Goal: Navigation & Orientation: Find specific page/section

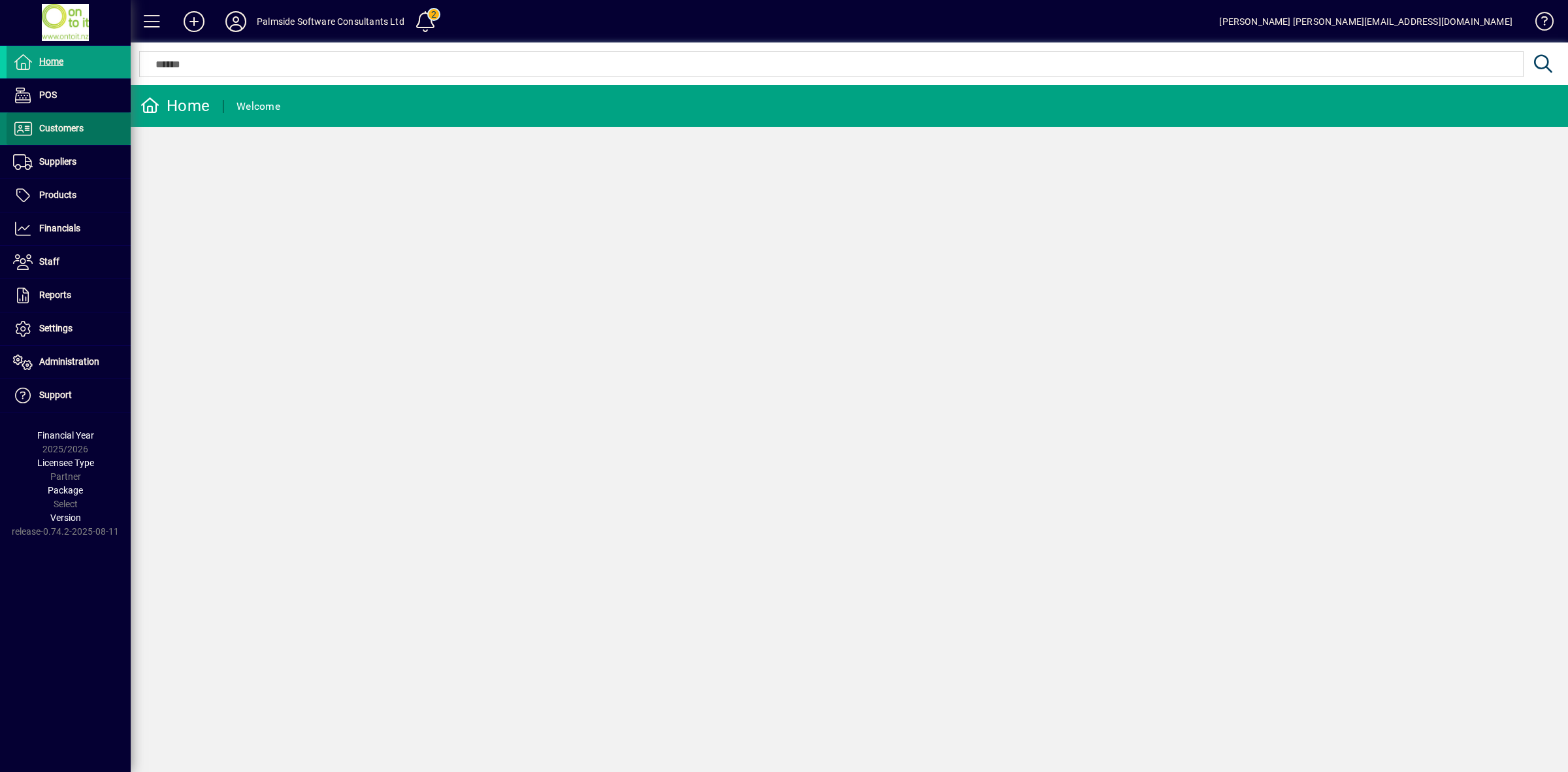
click at [67, 130] on span "Customers" at bounding box center [61, 127] width 44 height 10
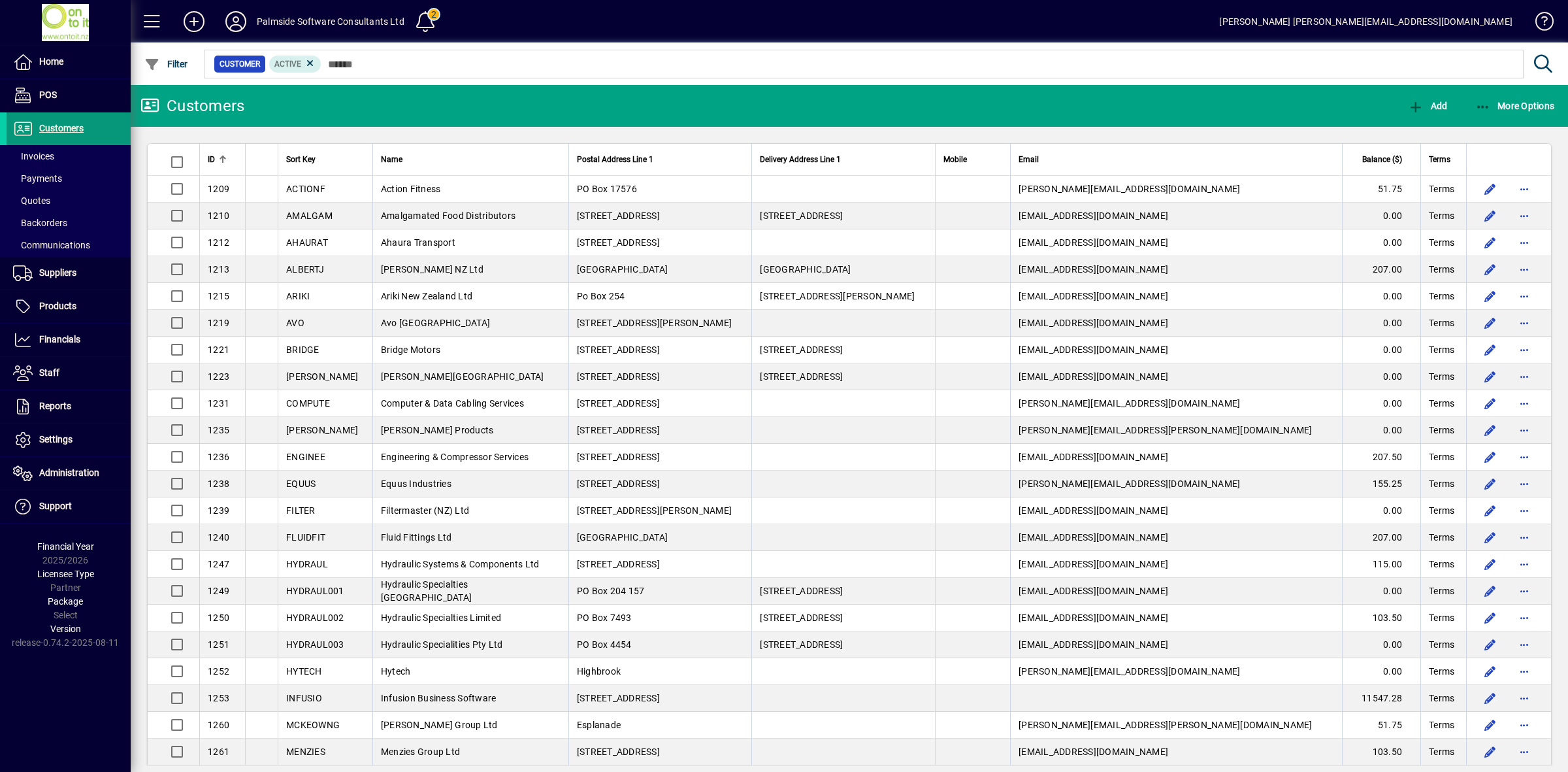
click at [76, 129] on span "Customers" at bounding box center [61, 127] width 44 height 10
click at [233, 24] on icon at bounding box center [236, 21] width 26 height 21
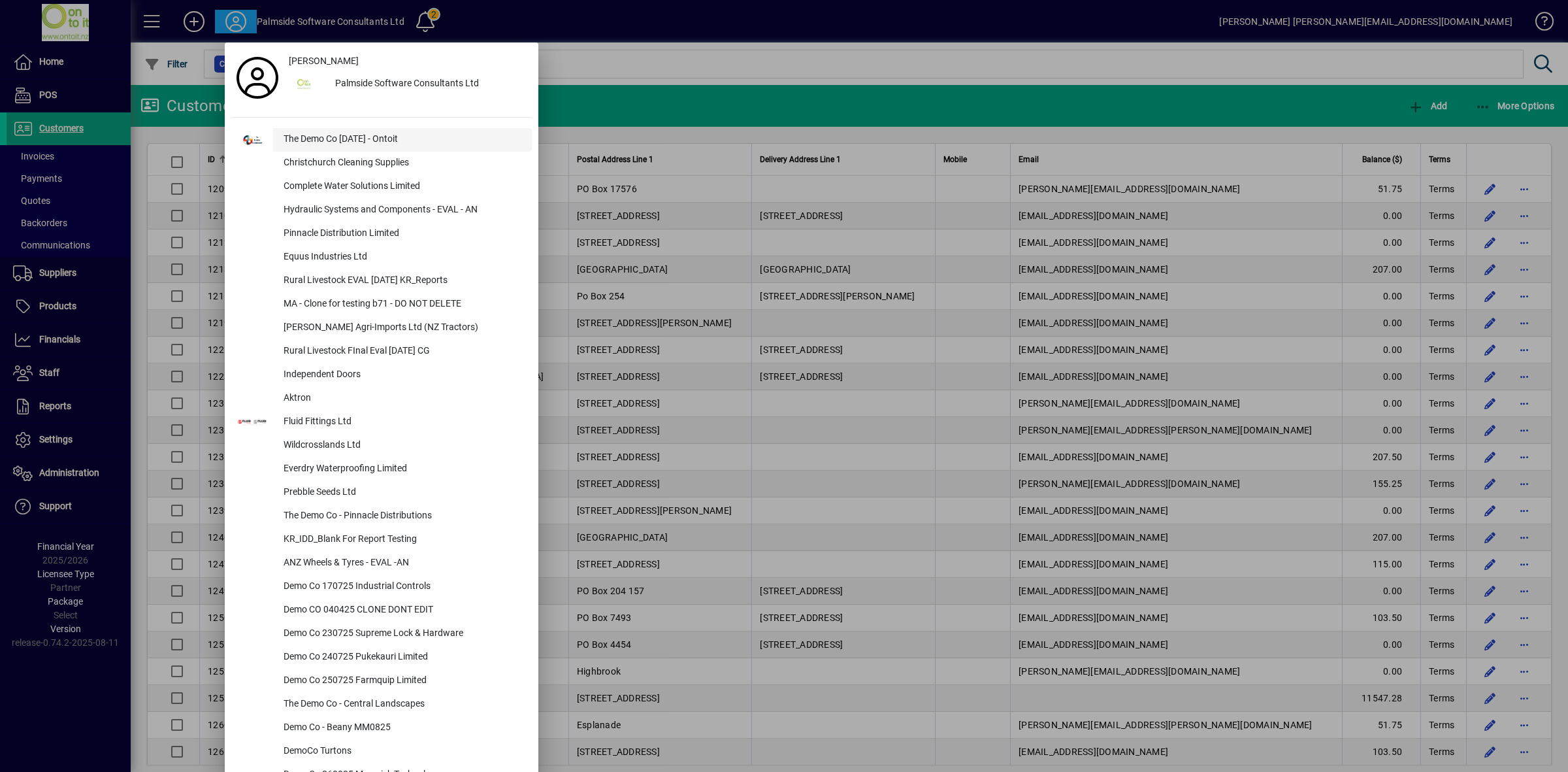
click at [311, 140] on div "The Demo Co [DATE] - Ontoit" at bounding box center [402, 140] width 259 height 23
